Goal: Check status: Check status

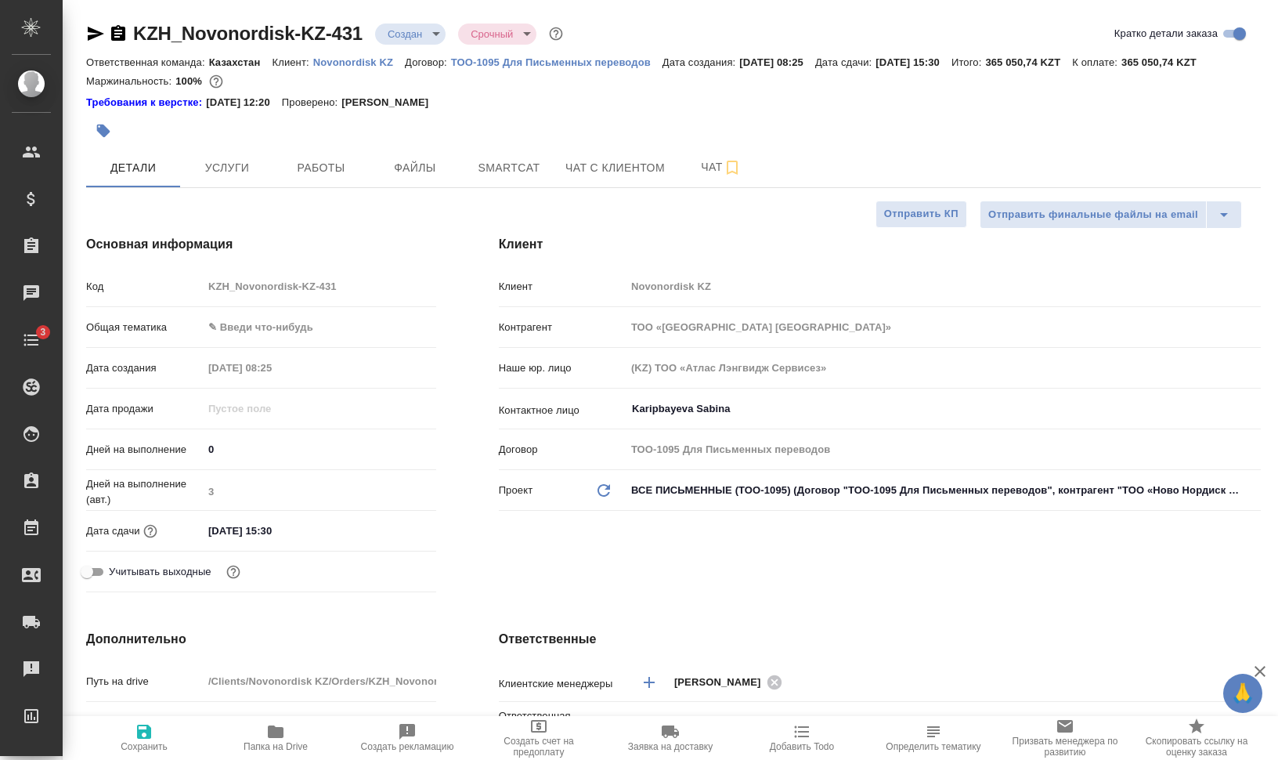
select select "RU"
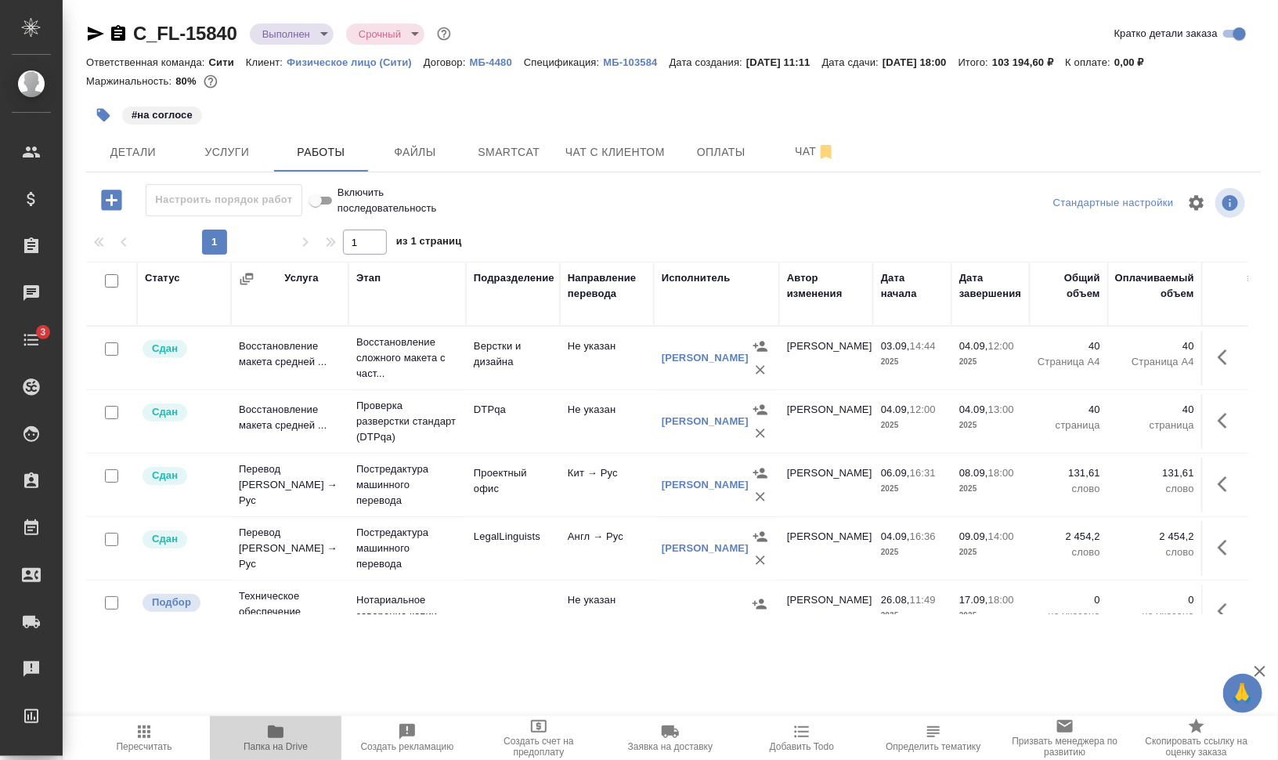
click at [267, 744] on span "Папка на Drive" at bounding box center [276, 746] width 64 height 11
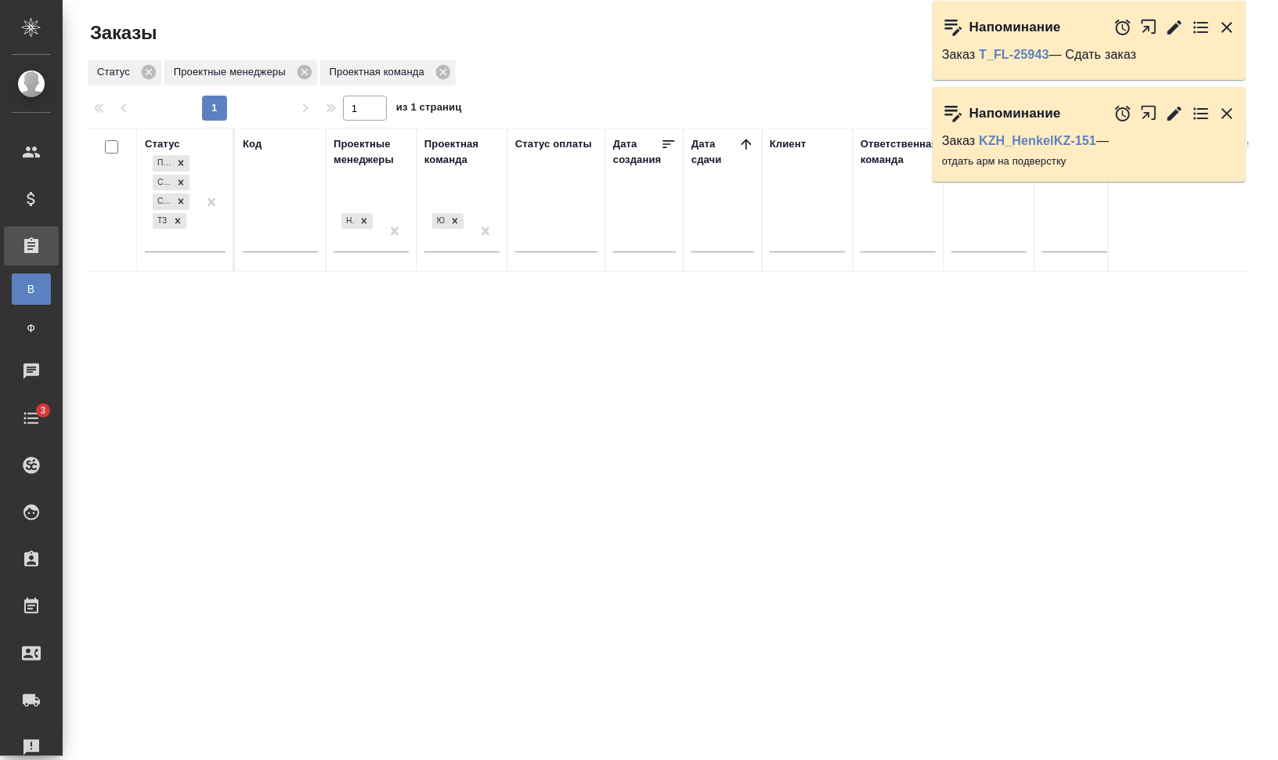
click at [1233, 113] on icon "button" at bounding box center [1227, 113] width 19 height 19
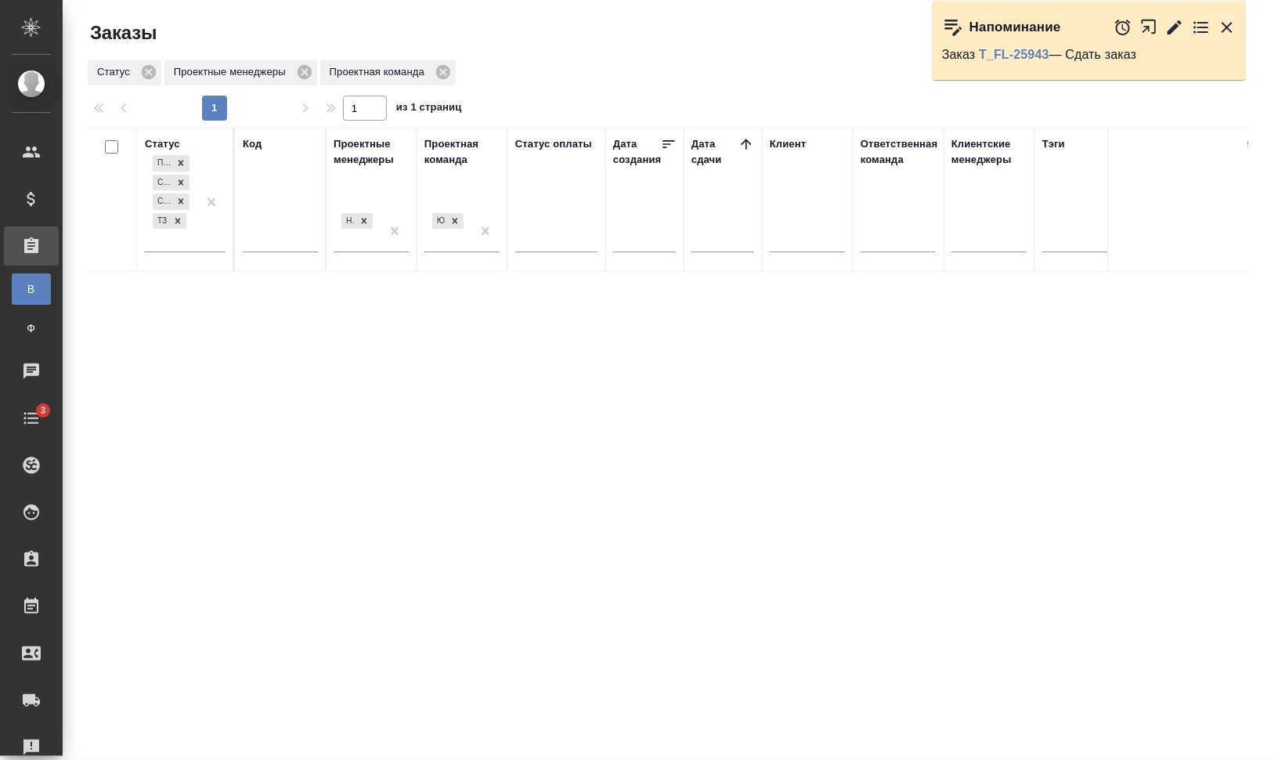
click at [1225, 27] on icon "button" at bounding box center [1227, 27] width 19 height 19
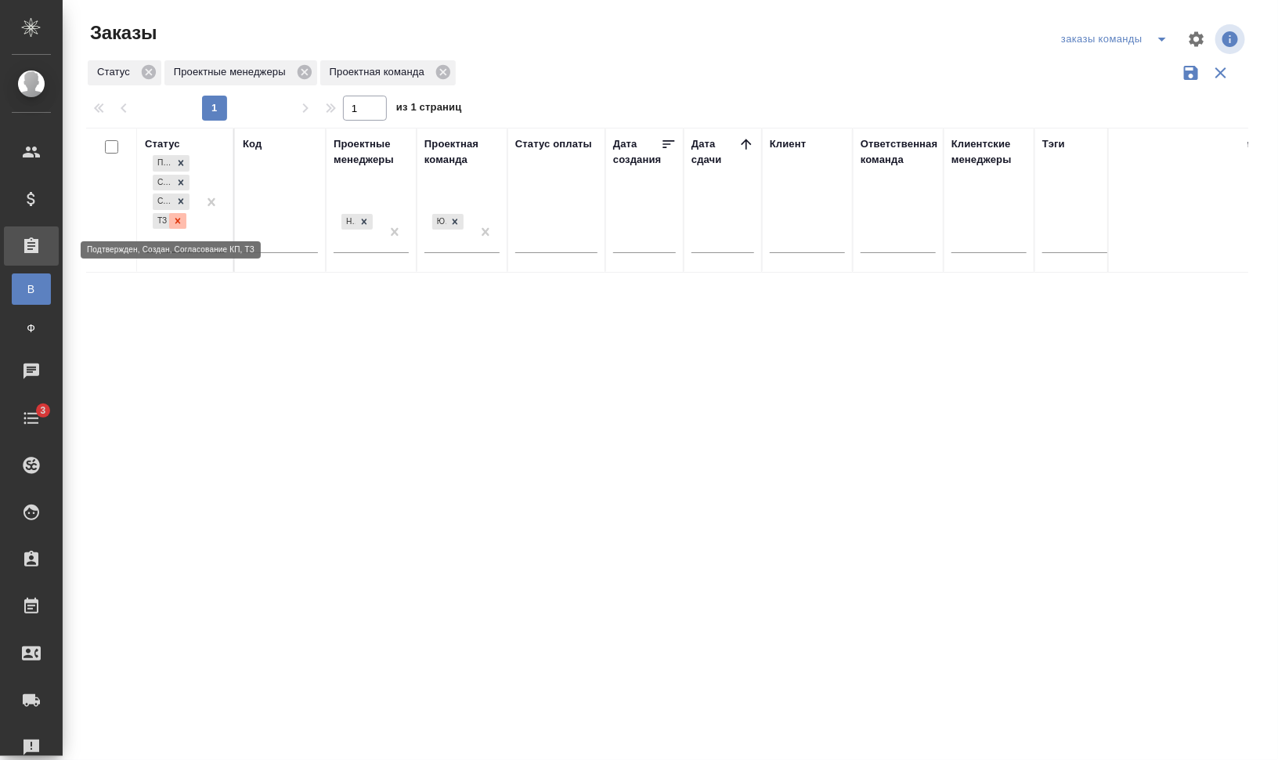
click at [175, 222] on icon at bounding box center [177, 220] width 11 height 11
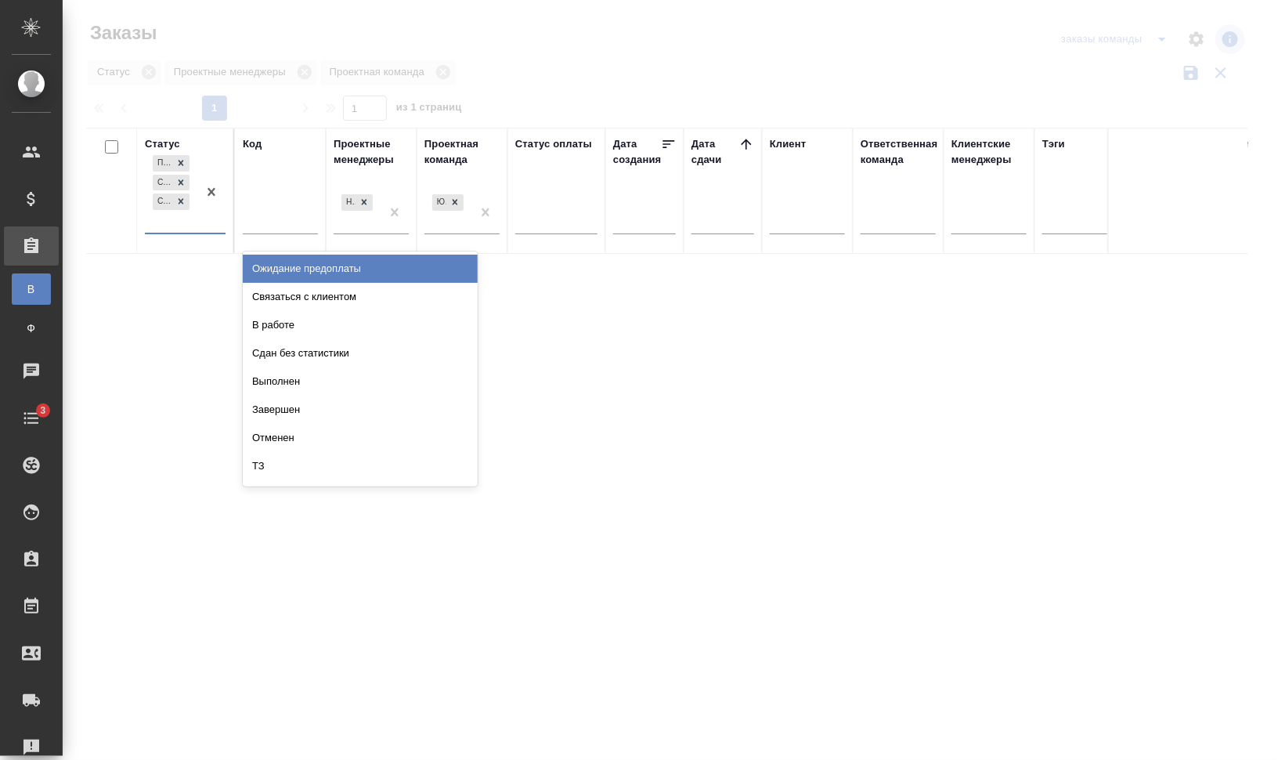
click at [210, 226] on div at bounding box center [211, 192] width 28 height 81
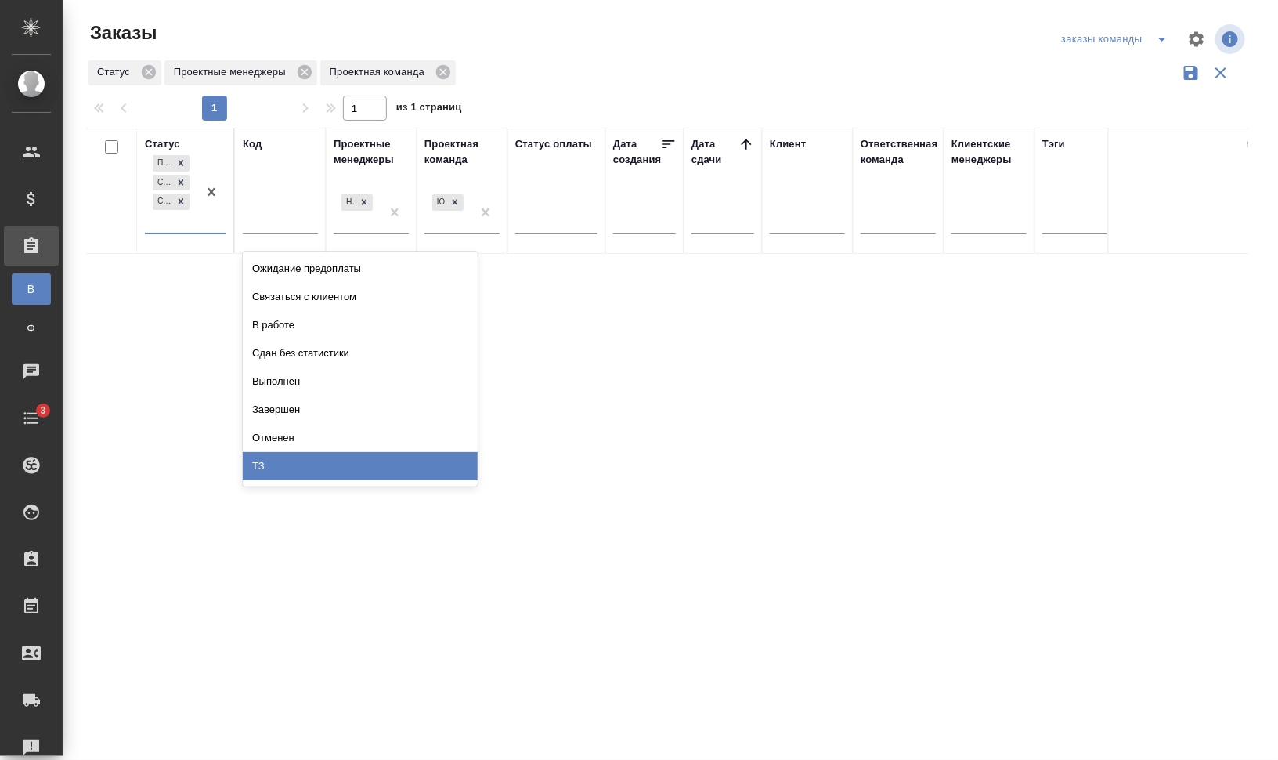
click at [363, 462] on div "ТЗ" at bounding box center [360, 466] width 235 height 28
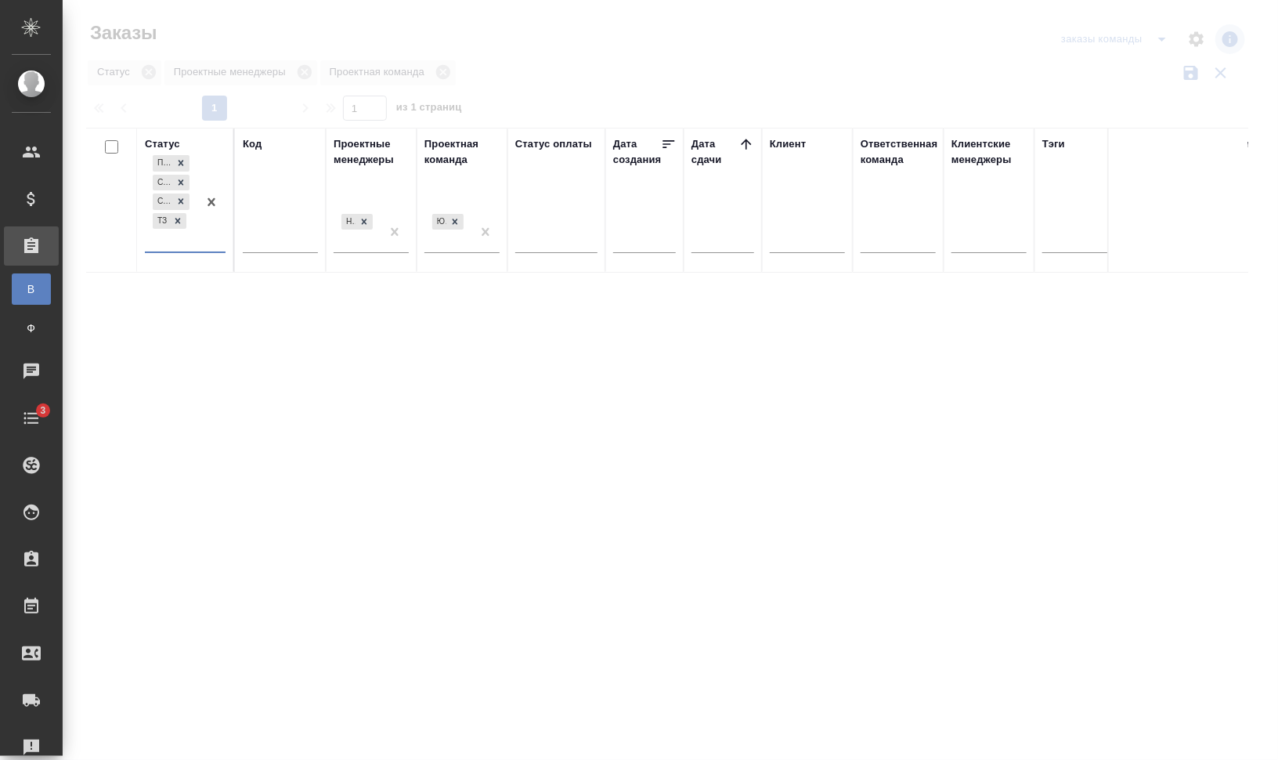
click at [375, 142] on div "Проектные менеджеры" at bounding box center [371, 151] width 75 height 31
